Goal: Task Accomplishment & Management: Manage account settings

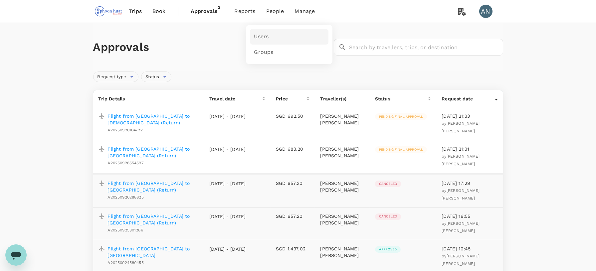
click at [275, 32] on link "Users" at bounding box center [289, 37] width 79 height 16
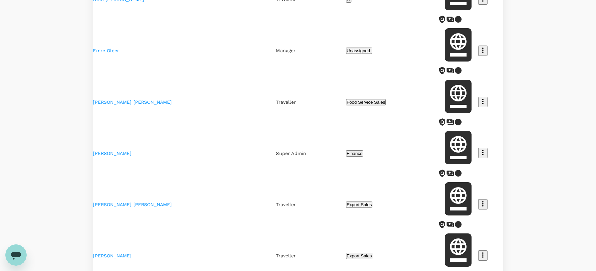
scroll to position [200, 0]
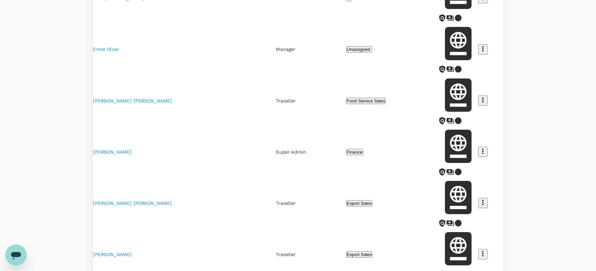
click at [482, 251] on icon "button" at bounding box center [482, 253] width 1 height 5
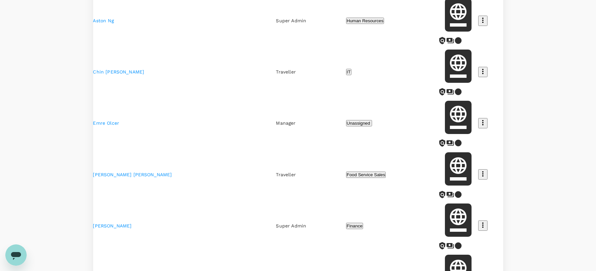
scroll to position [0, 0]
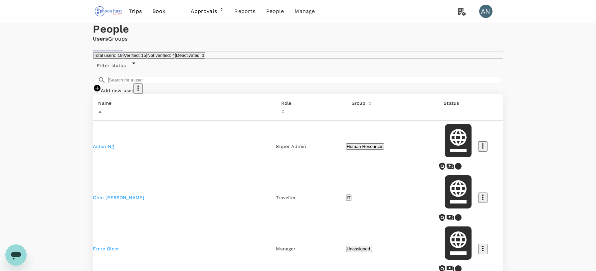
click at [142, 92] on icon "button" at bounding box center [138, 88] width 8 height 8
click at [175, 59] on button "Not verified: 4" at bounding box center [161, 55] width 29 height 6
